Goal: Task Accomplishment & Management: Manage account settings

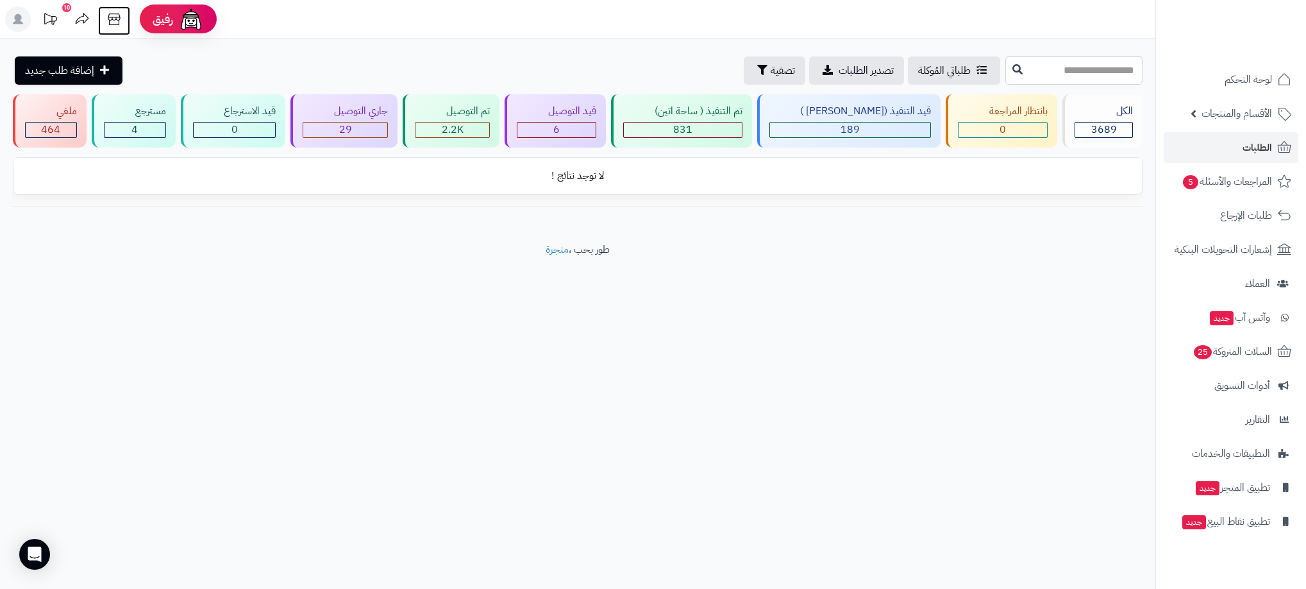
click at [106, 18] on icon at bounding box center [114, 19] width 26 height 26
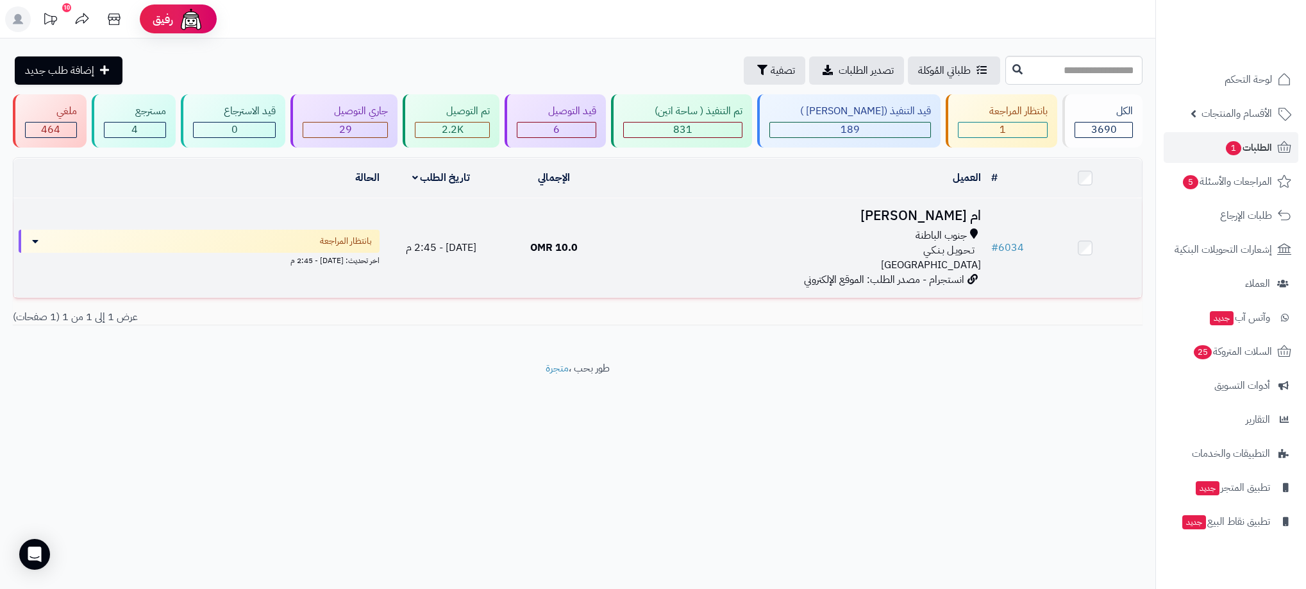
click at [768, 258] on div "جنوب الباطنة تـحـويـل بـنـكـي عمان" at bounding box center [799, 250] width 366 height 44
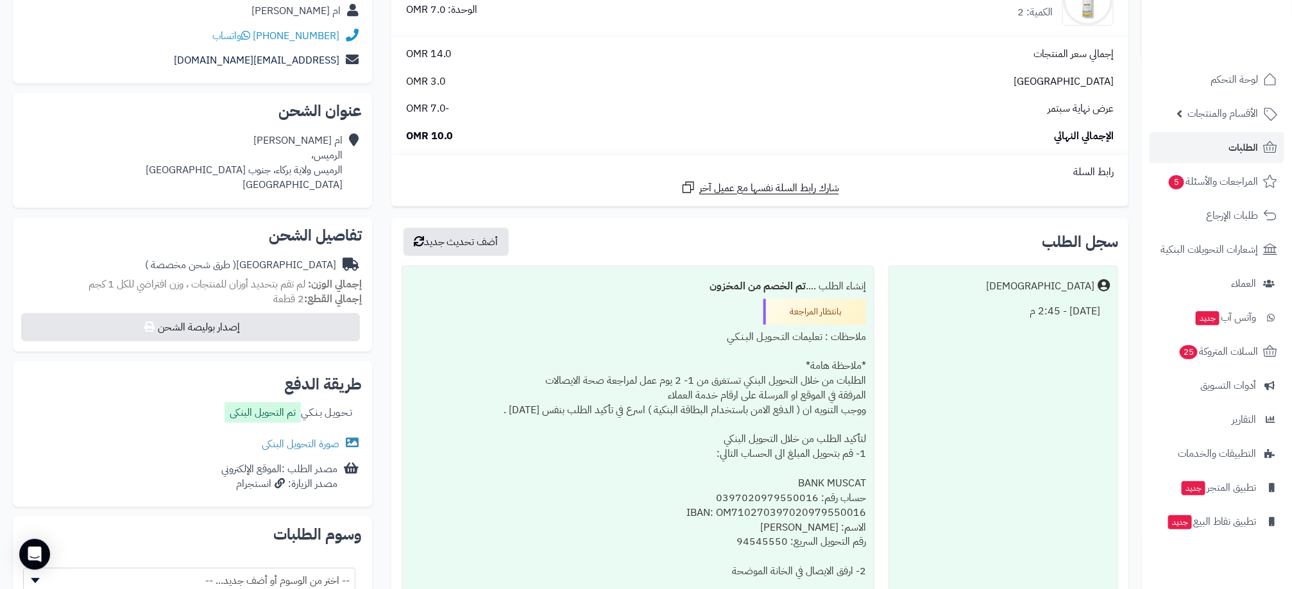
scroll to position [192, 0]
click at [328, 442] on link "صورة التحويل البنكى" at bounding box center [312, 441] width 100 height 15
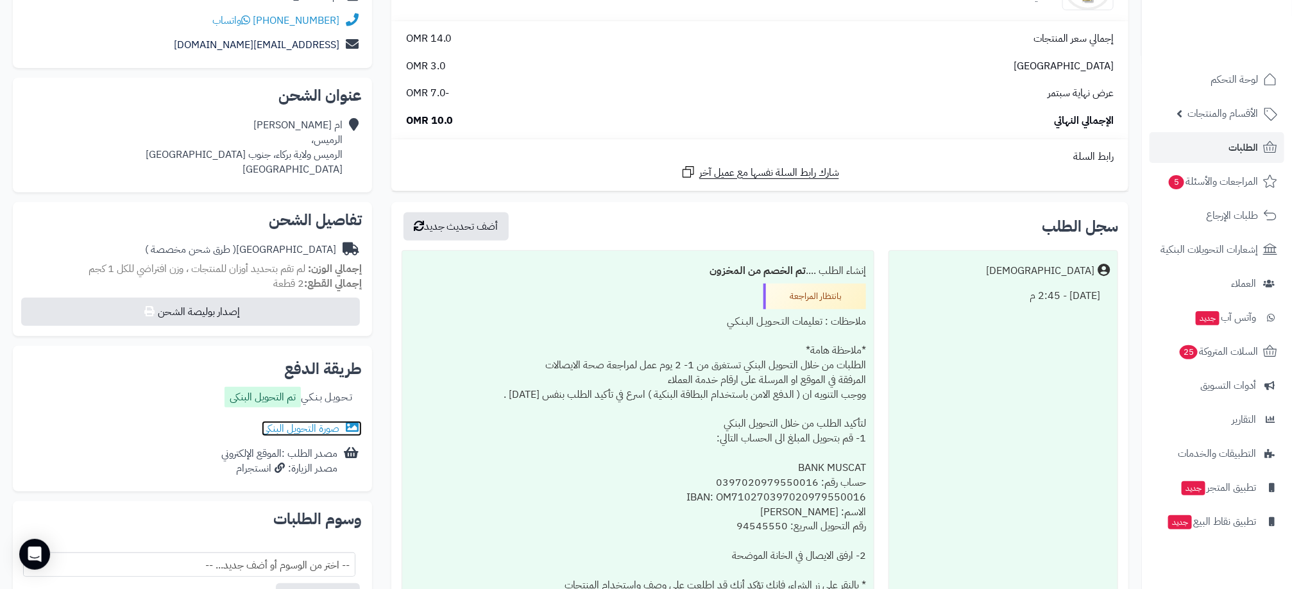
scroll to position [0, 0]
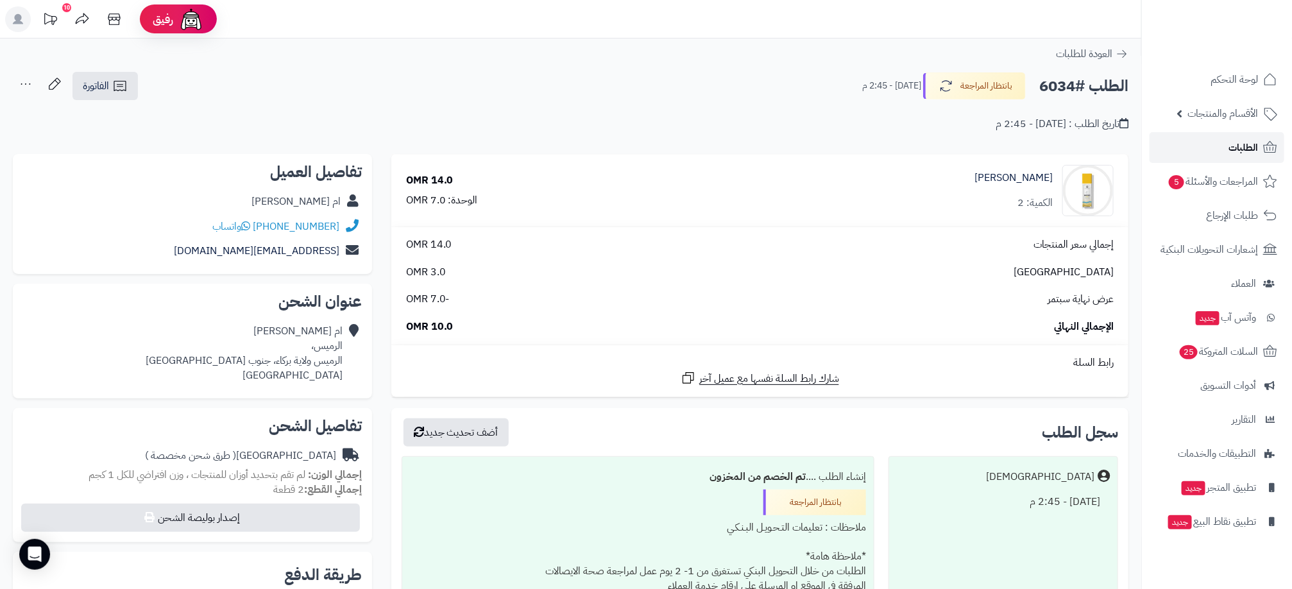
click at [1250, 147] on span "الطلبات" at bounding box center [1242, 148] width 29 height 18
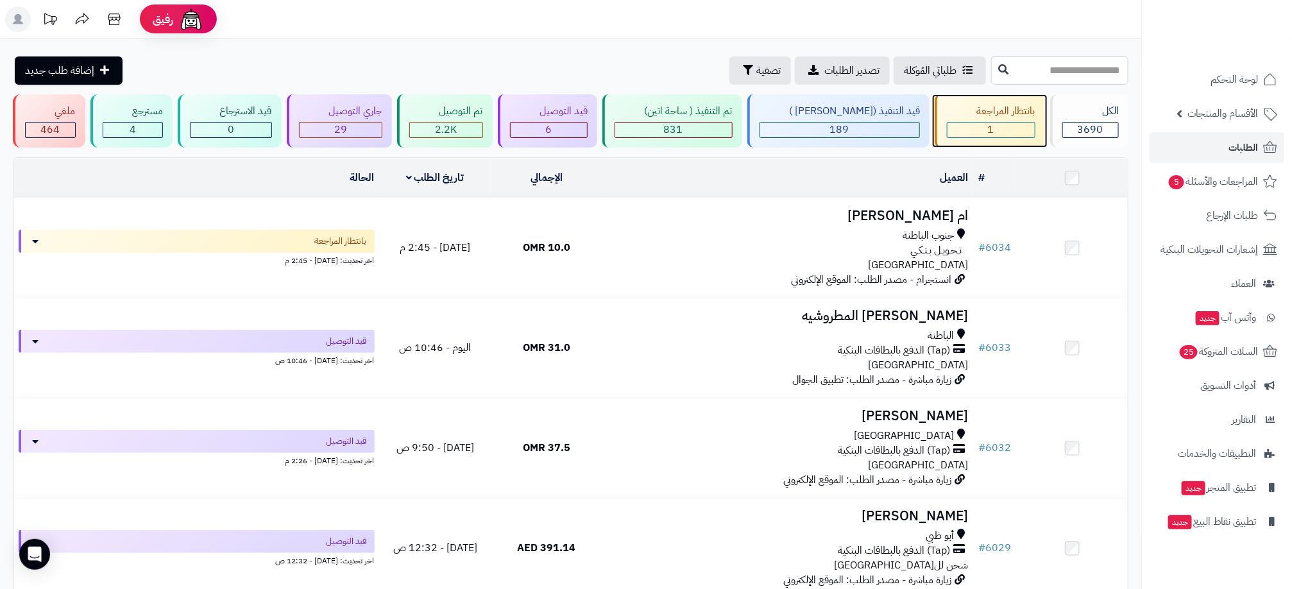
click at [985, 120] on div "بانتظار المراجعة 1" at bounding box center [989, 120] width 110 height 53
